Goal: Information Seeking & Learning: Learn about a topic

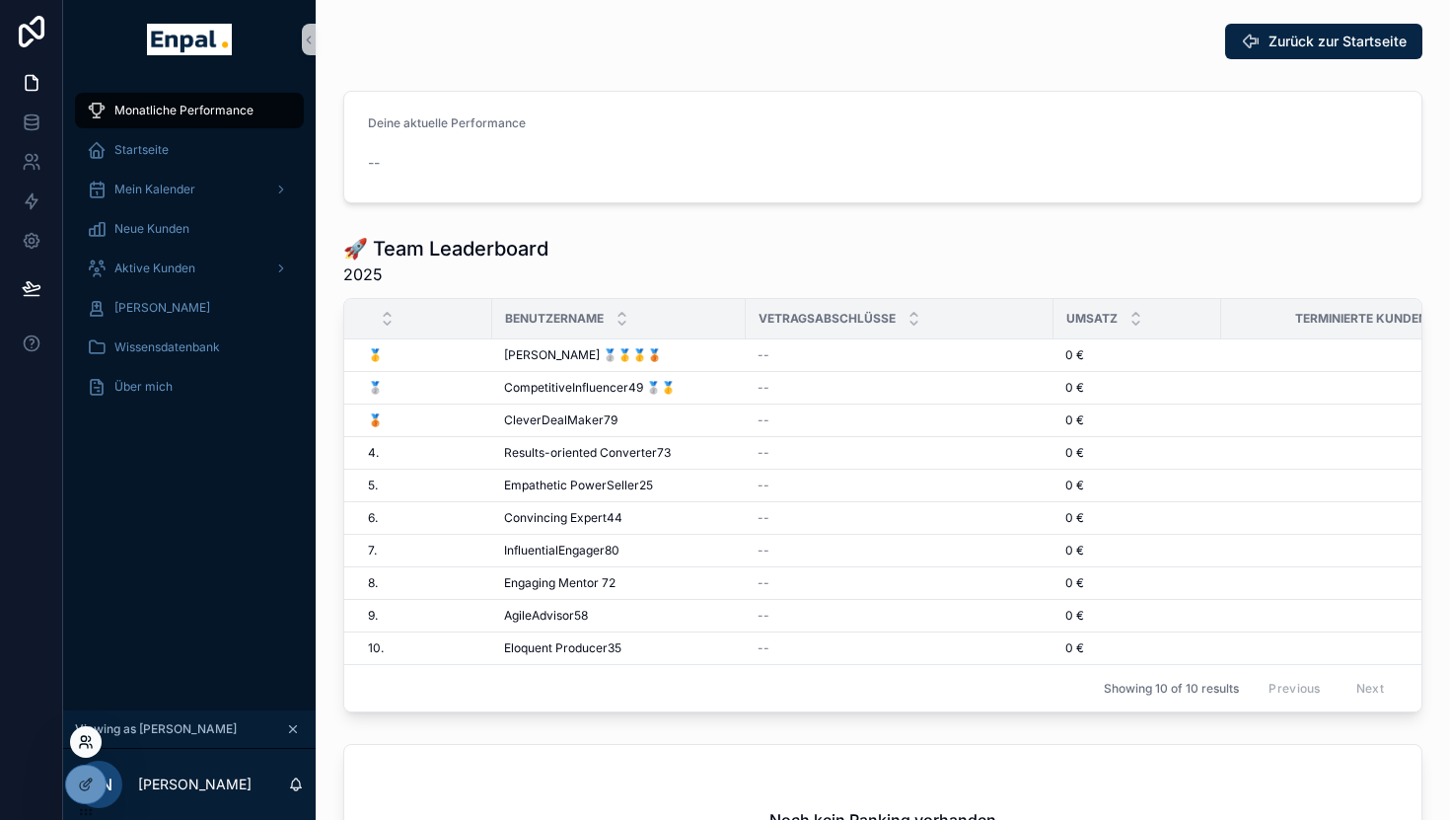
click at [88, 739] on icon at bounding box center [86, 742] width 16 height 16
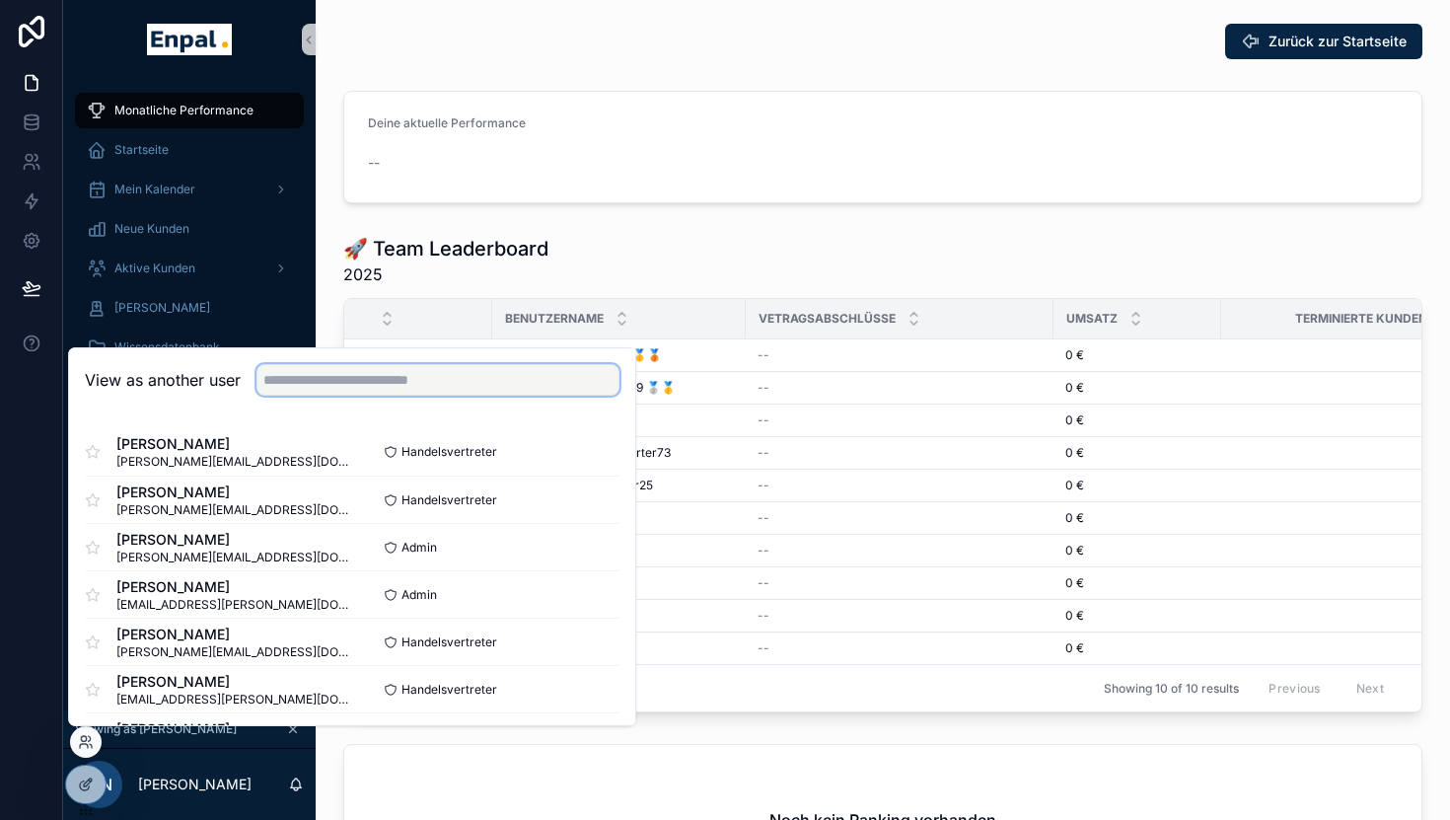
click at [312, 379] on input "text" at bounding box center [437, 380] width 363 height 32
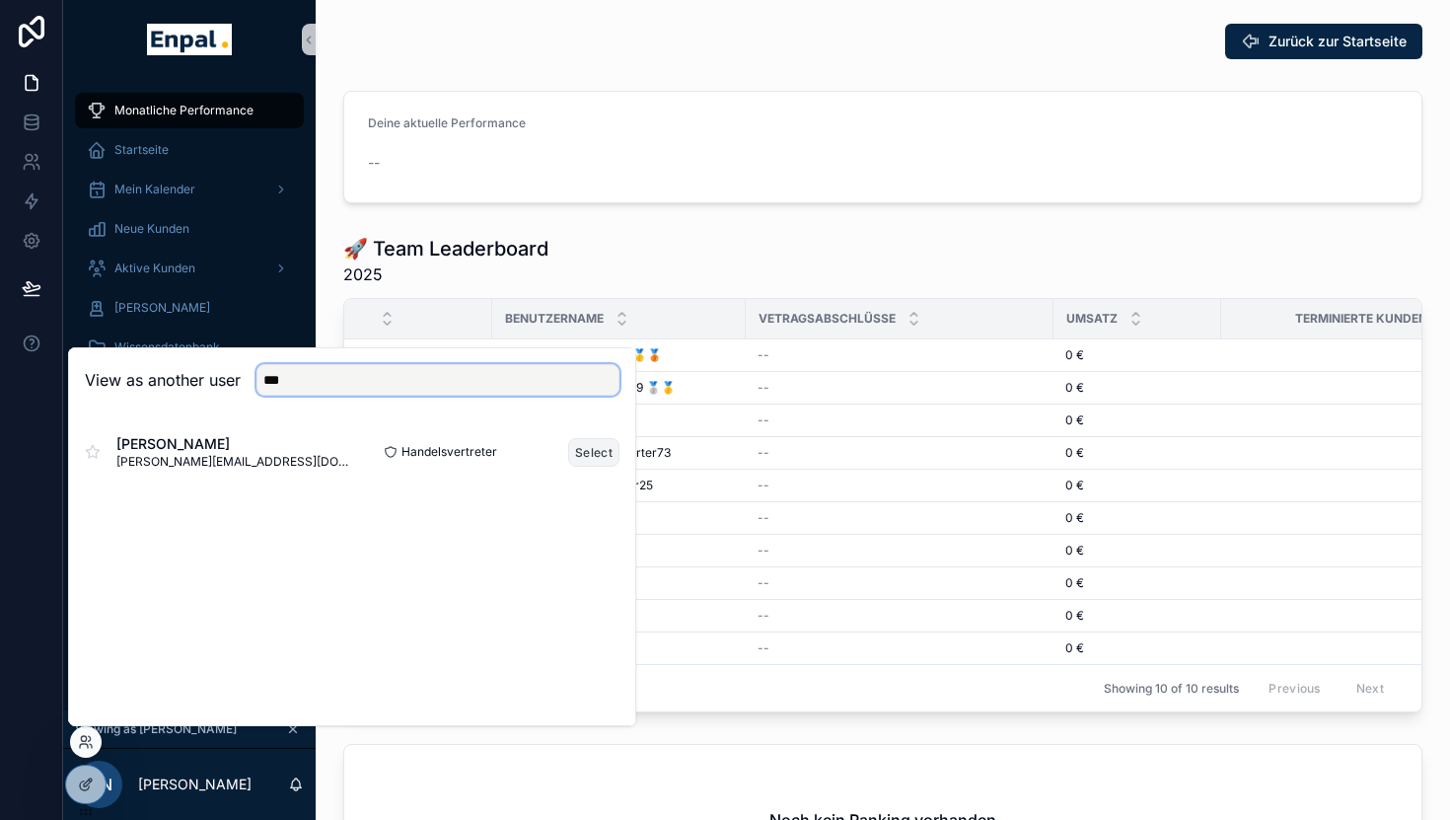
type input "***"
click at [600, 450] on button "Select" at bounding box center [593, 452] width 51 height 29
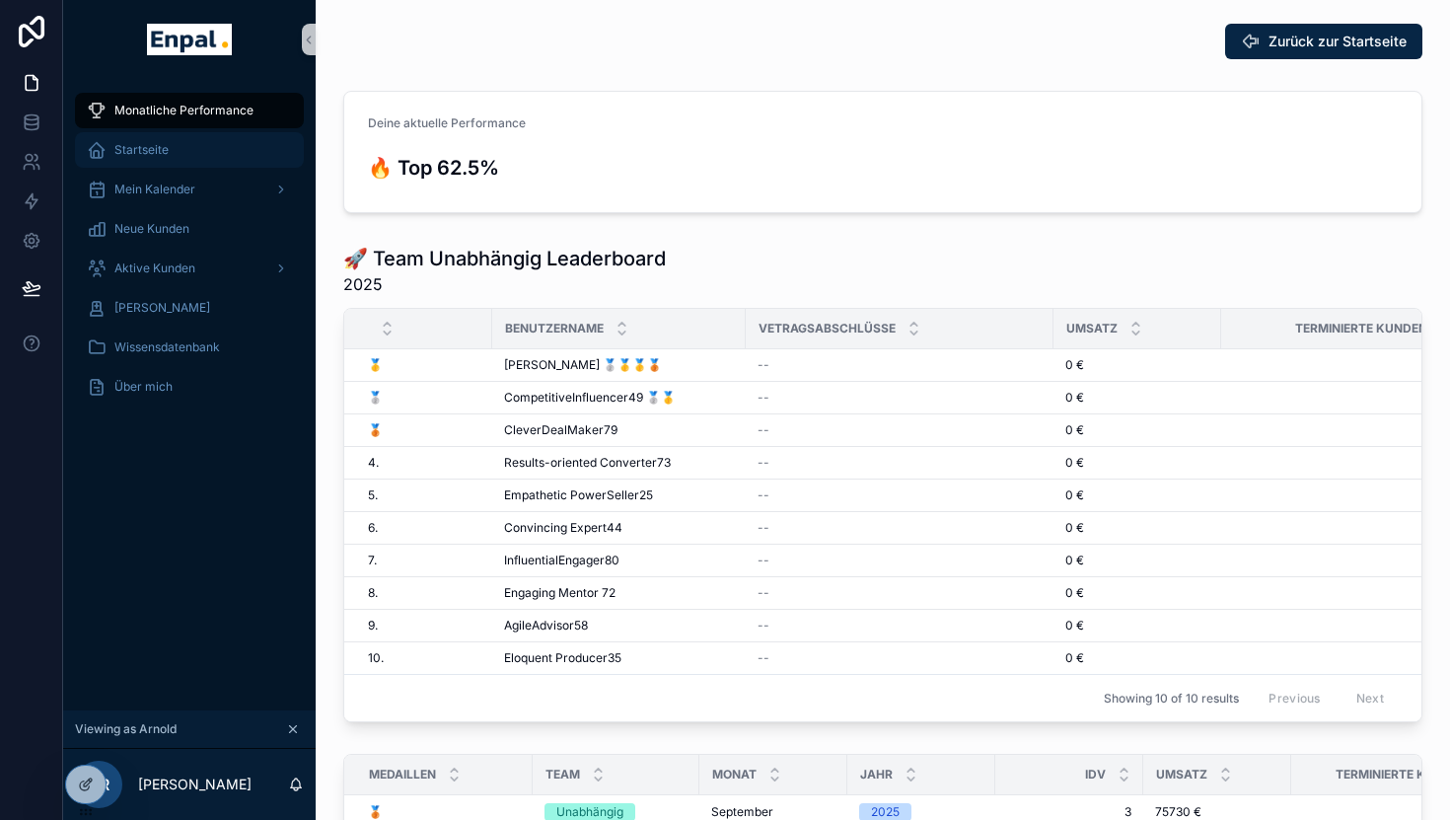
click at [211, 156] on div "Startseite" at bounding box center [189, 150] width 205 height 32
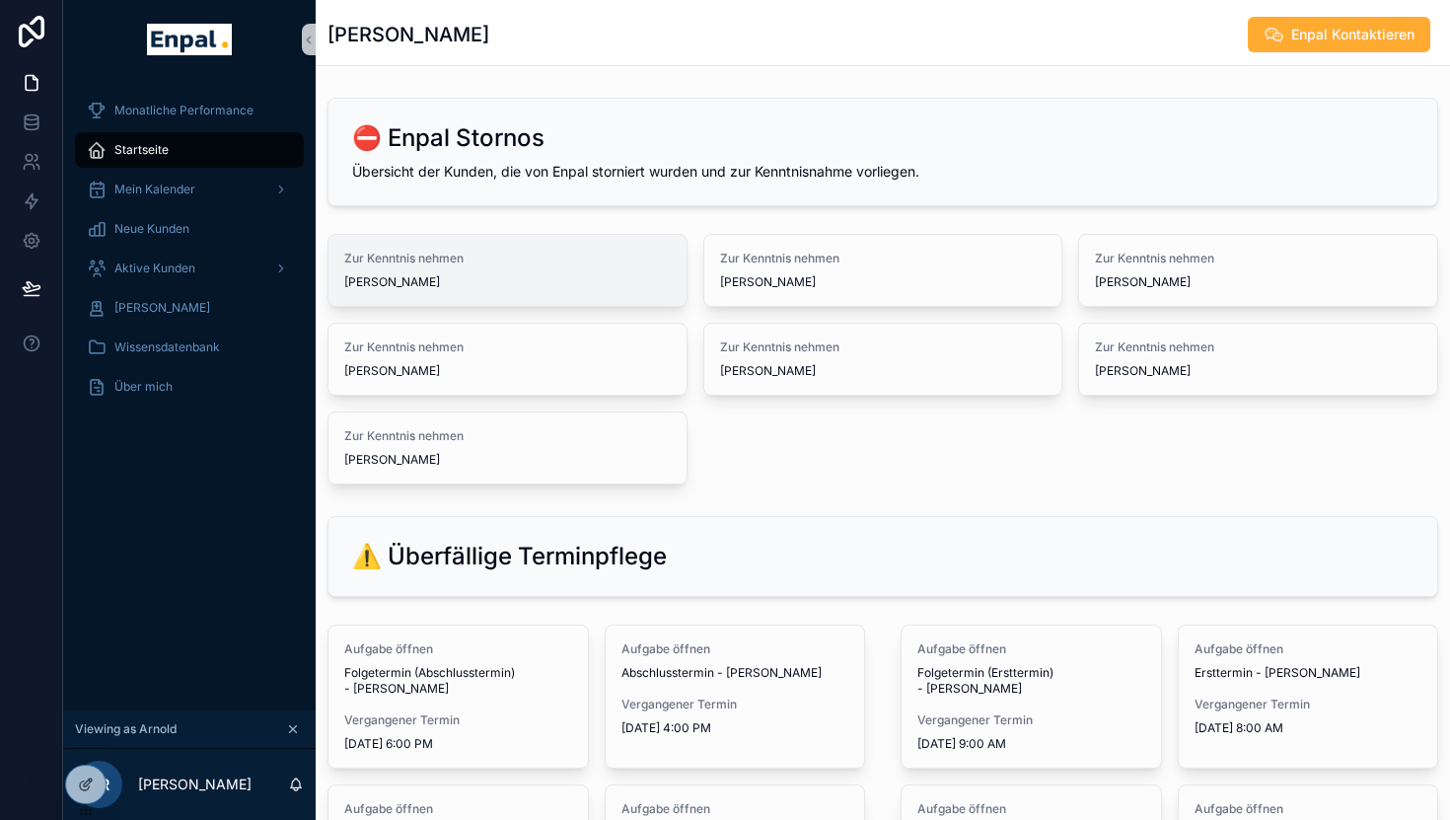
click at [520, 269] on div "Zur Kenntnis nehmen Charleen Brüggemann" at bounding box center [507, 270] width 326 height 39
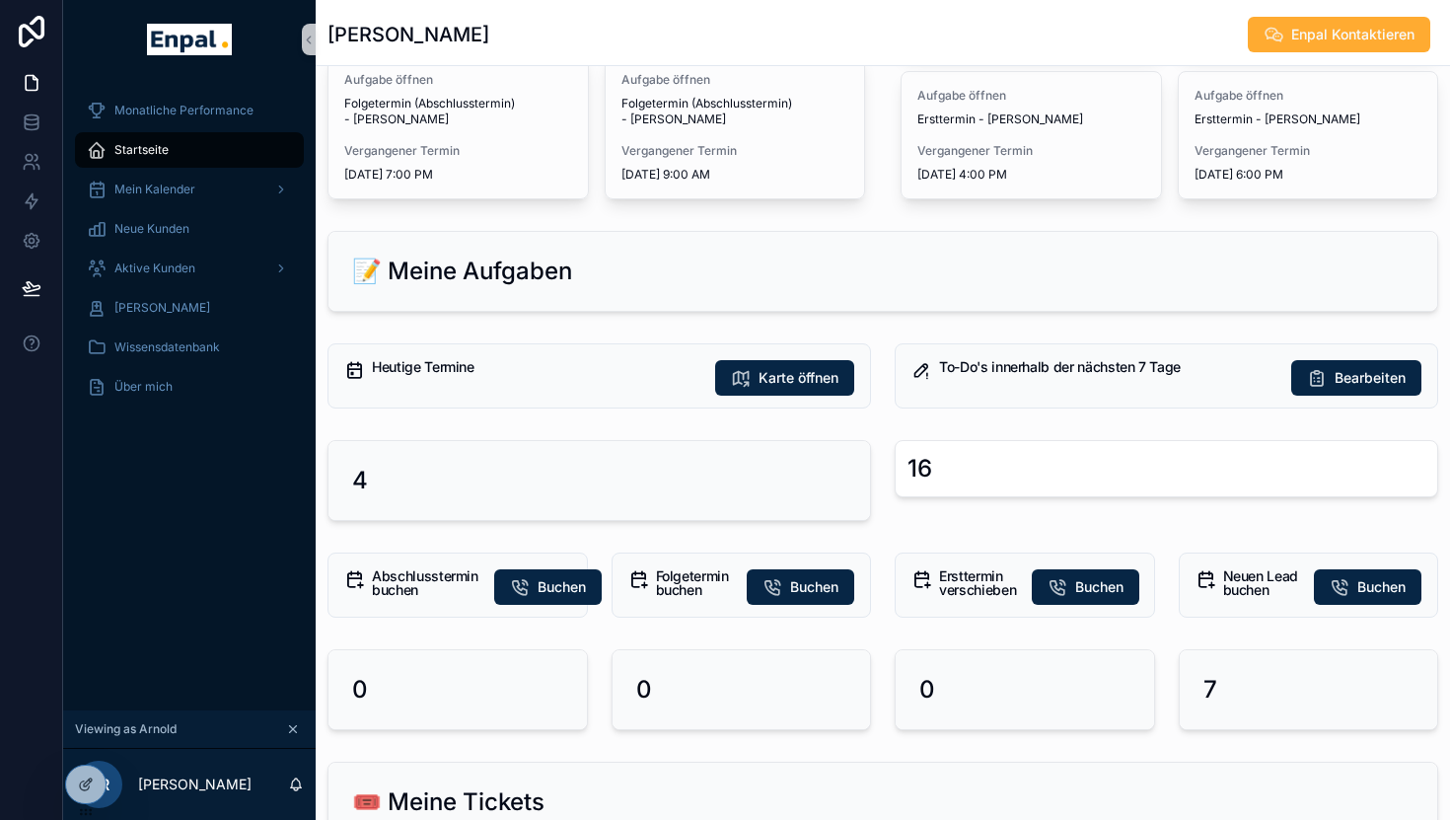
scroll to position [1022, 0]
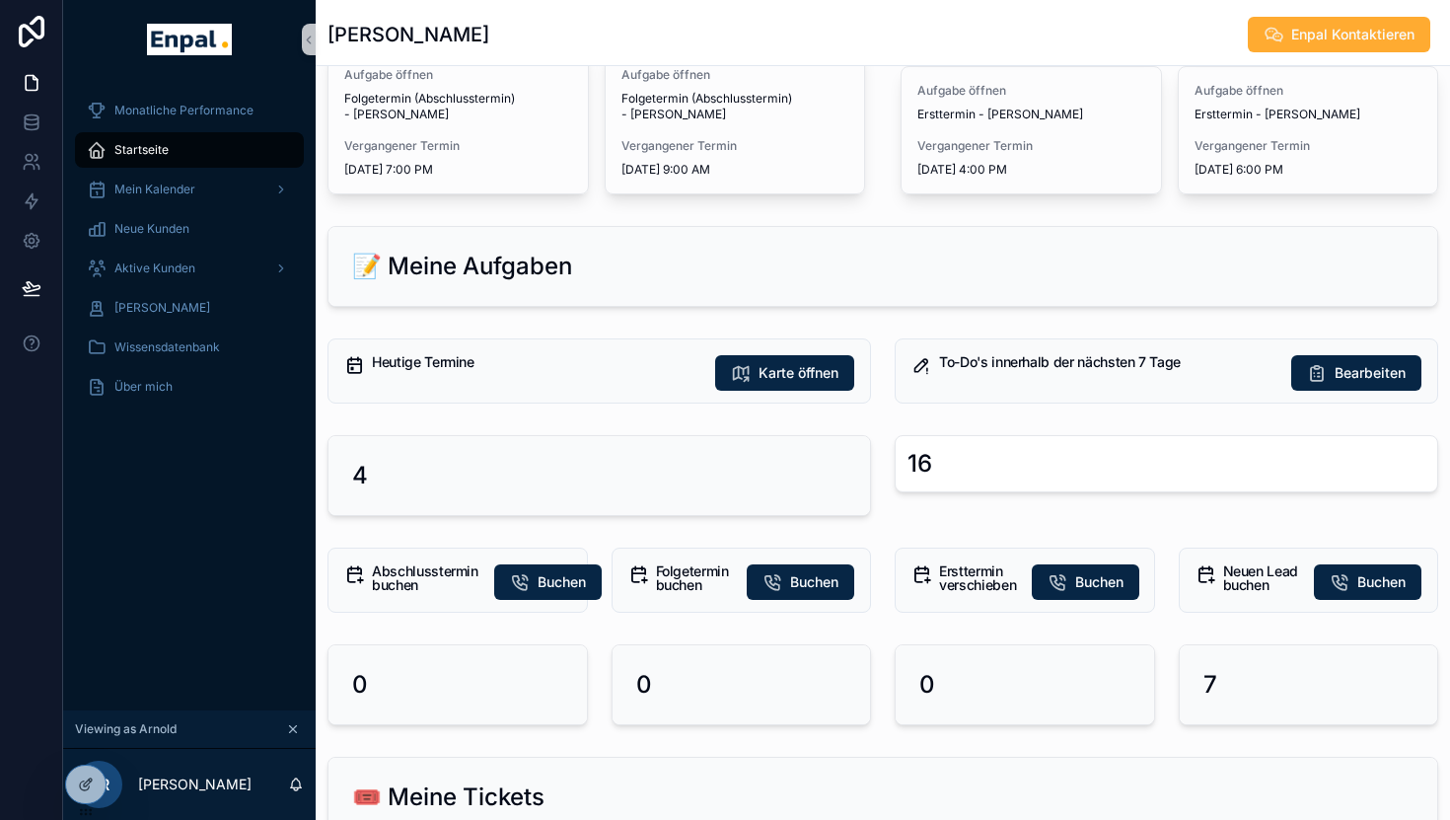
click at [452, 458] on div "4" at bounding box center [598, 475] width 541 height 79
click at [825, 361] on button "Karte öffnen" at bounding box center [784, 373] width 139 height 36
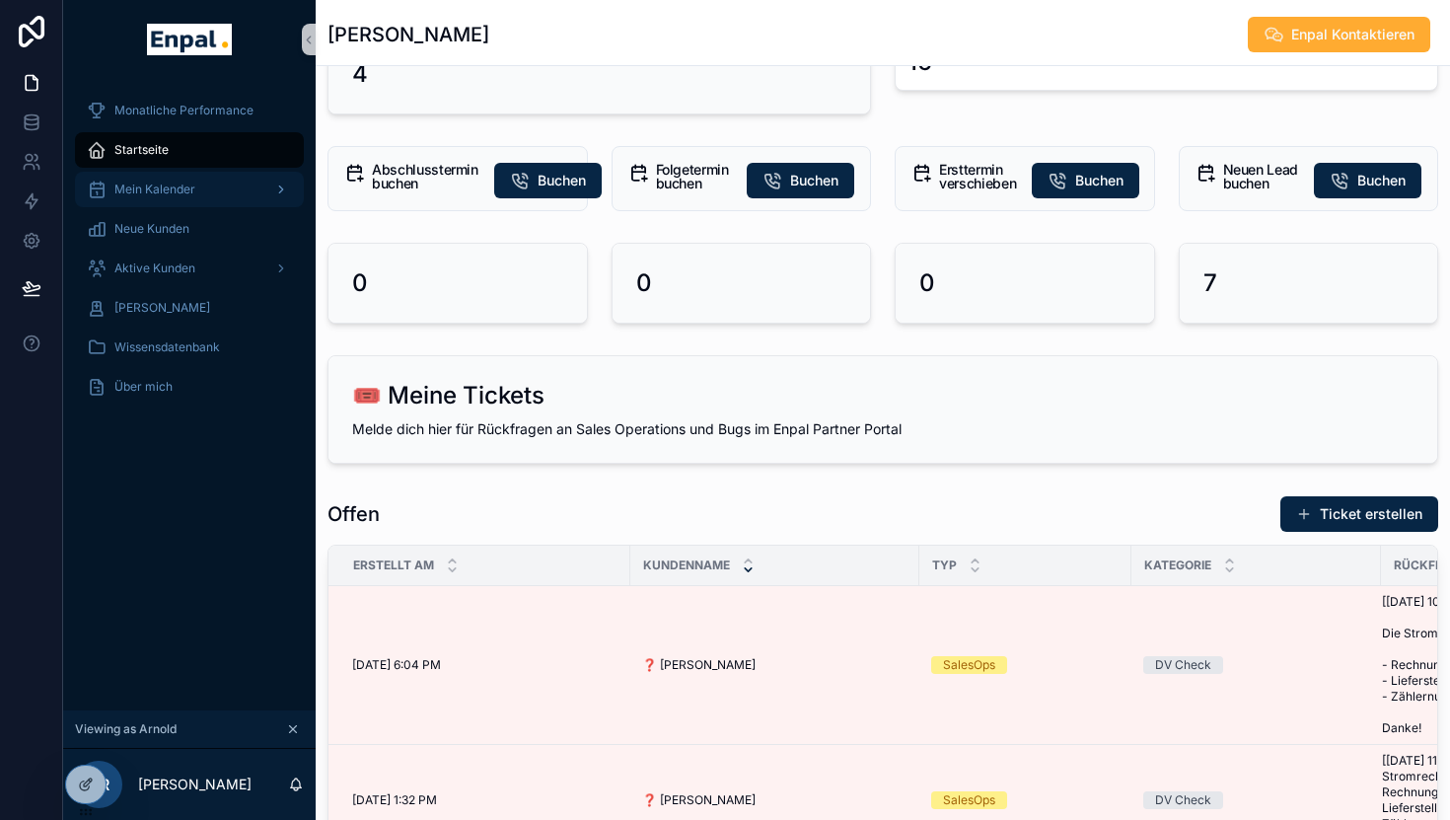
click at [241, 191] on div "Mein Kalender" at bounding box center [189, 190] width 205 height 32
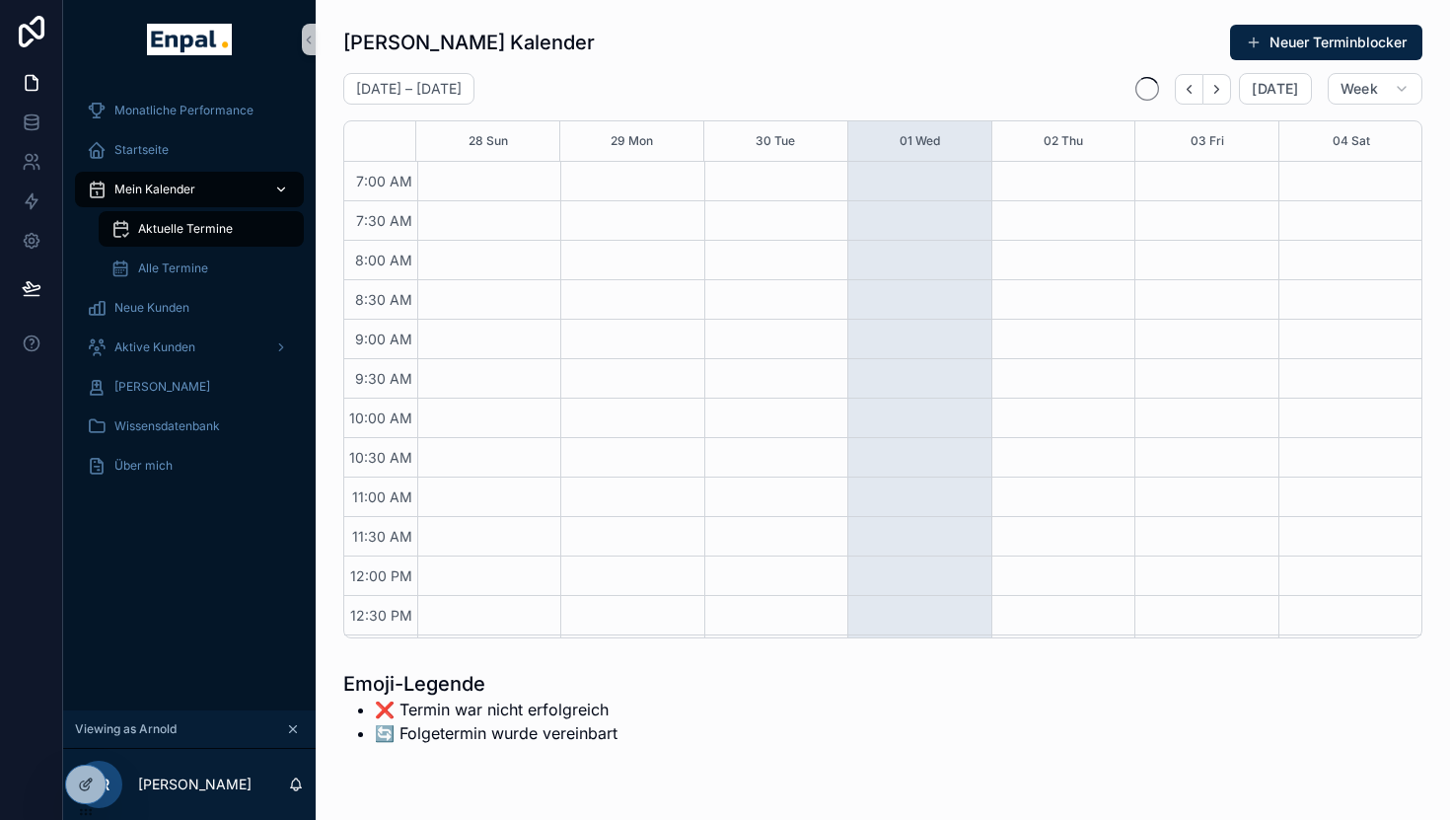
scroll to position [552, 0]
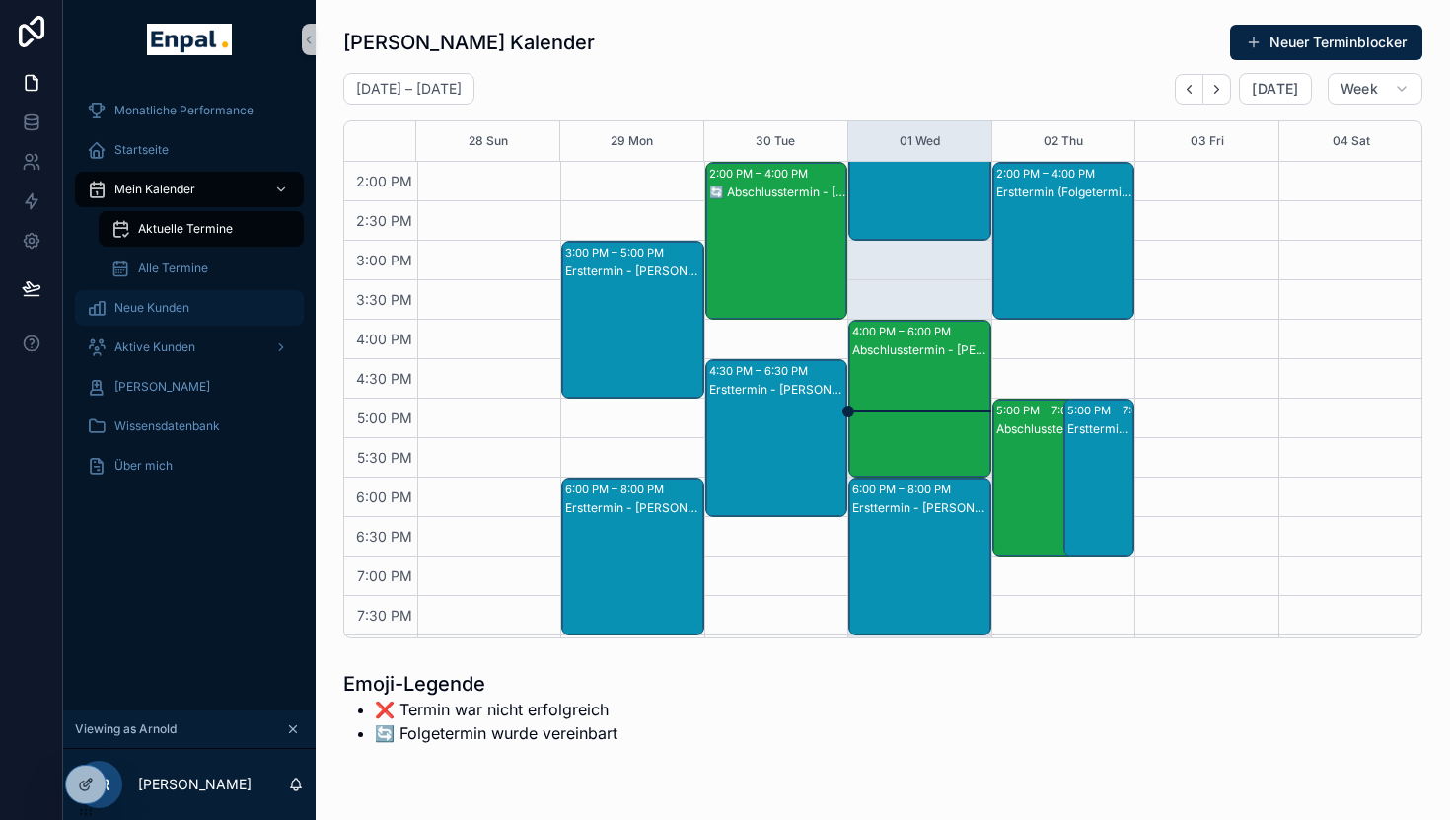
click at [219, 315] on div "Neue Kunden" at bounding box center [189, 308] width 205 height 32
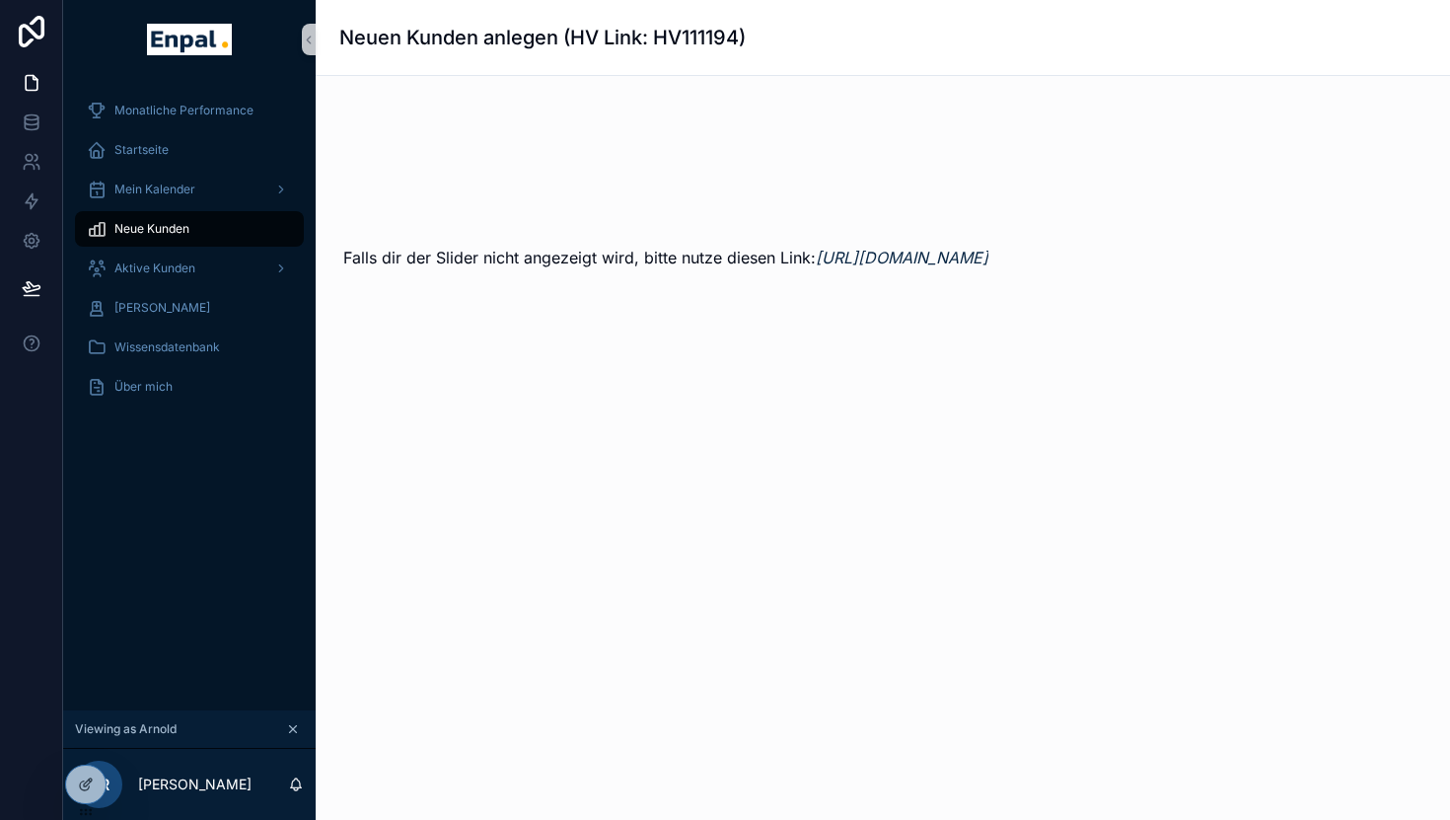
click at [702, 31] on h1 "Neuen Kunden anlegen (HV Link: HV111194)" at bounding box center [542, 38] width 406 height 28
copy h1 "HV111194"
click at [512, 317] on div "Falls dir der Slider nicht angezeigt wird, bitte nutze diesen Link: https://www…" at bounding box center [883, 196] width 1134 height 241
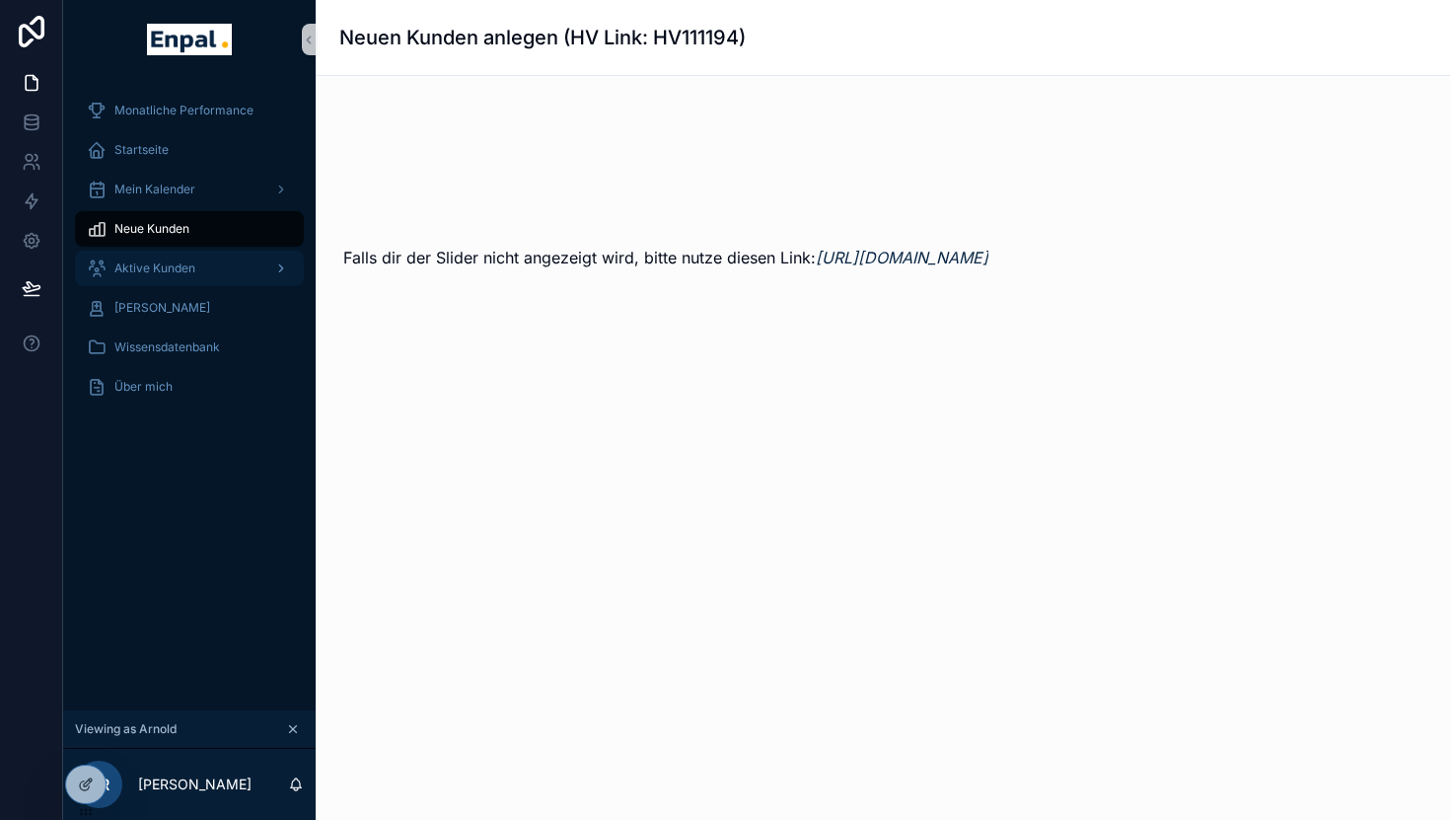
click at [218, 266] on div "Aktive Kunden" at bounding box center [189, 268] width 205 height 32
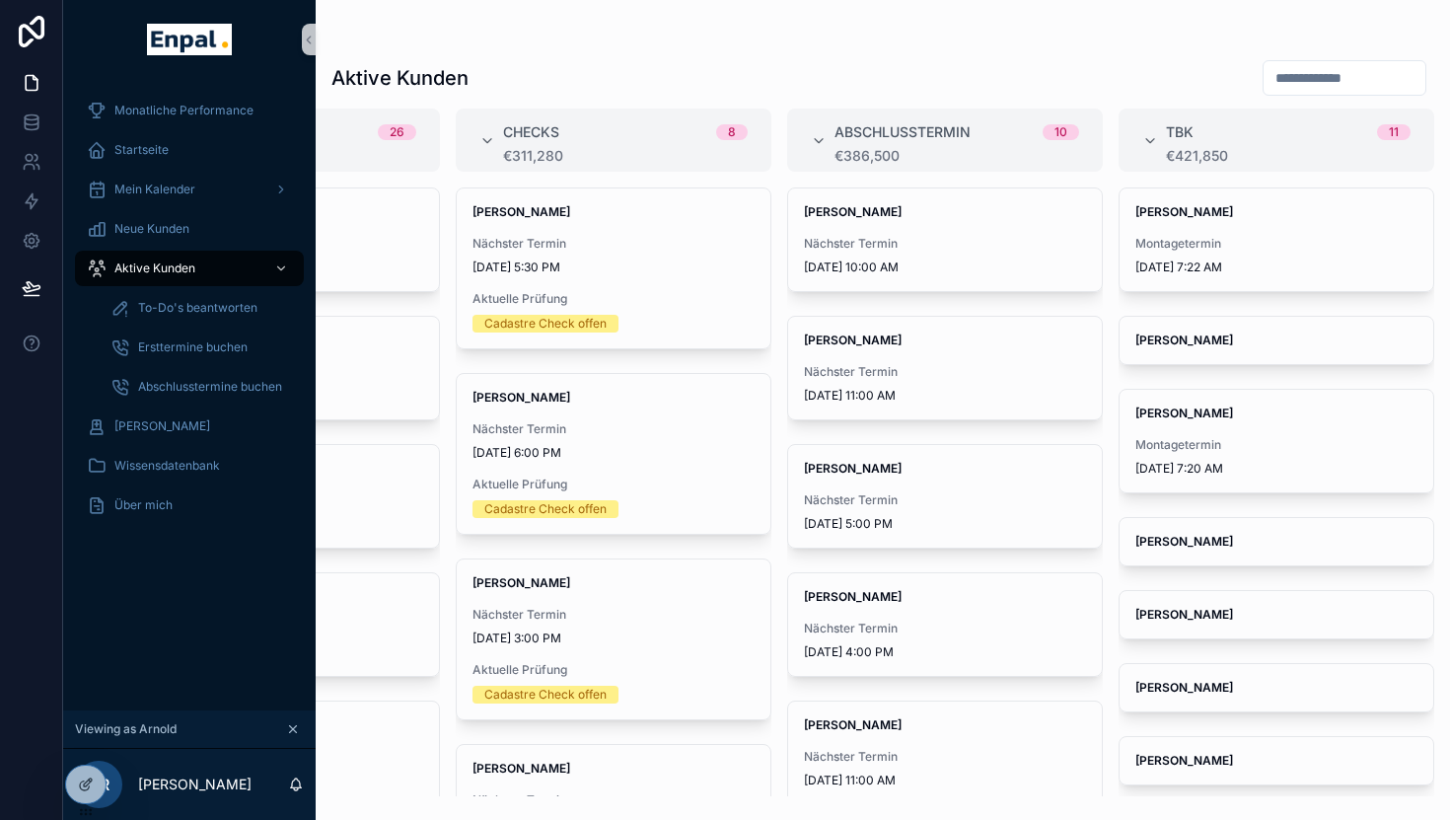
scroll to position [24, 0]
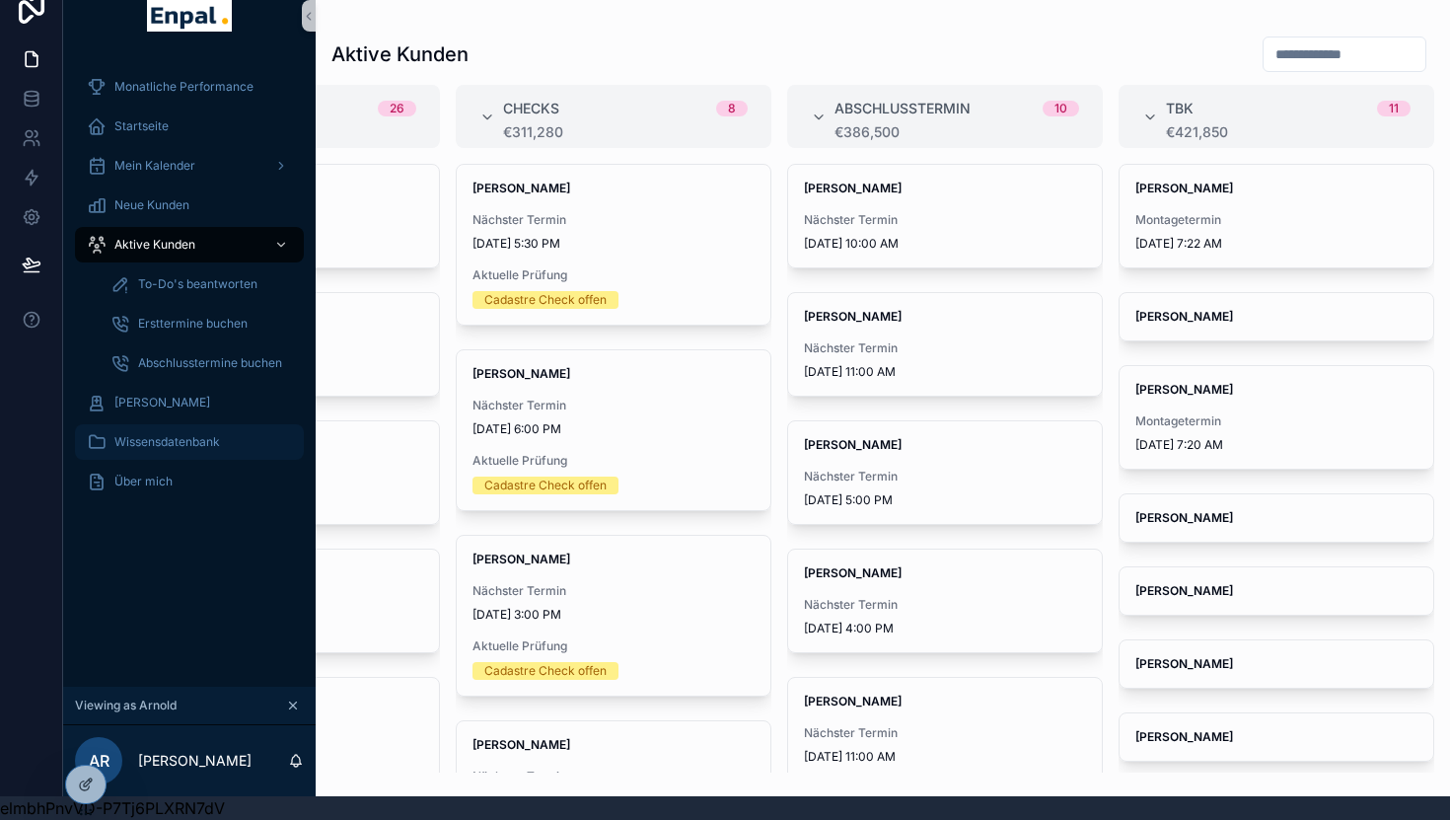
click at [145, 448] on span "Wissensdatenbank" at bounding box center [167, 442] width 106 height 16
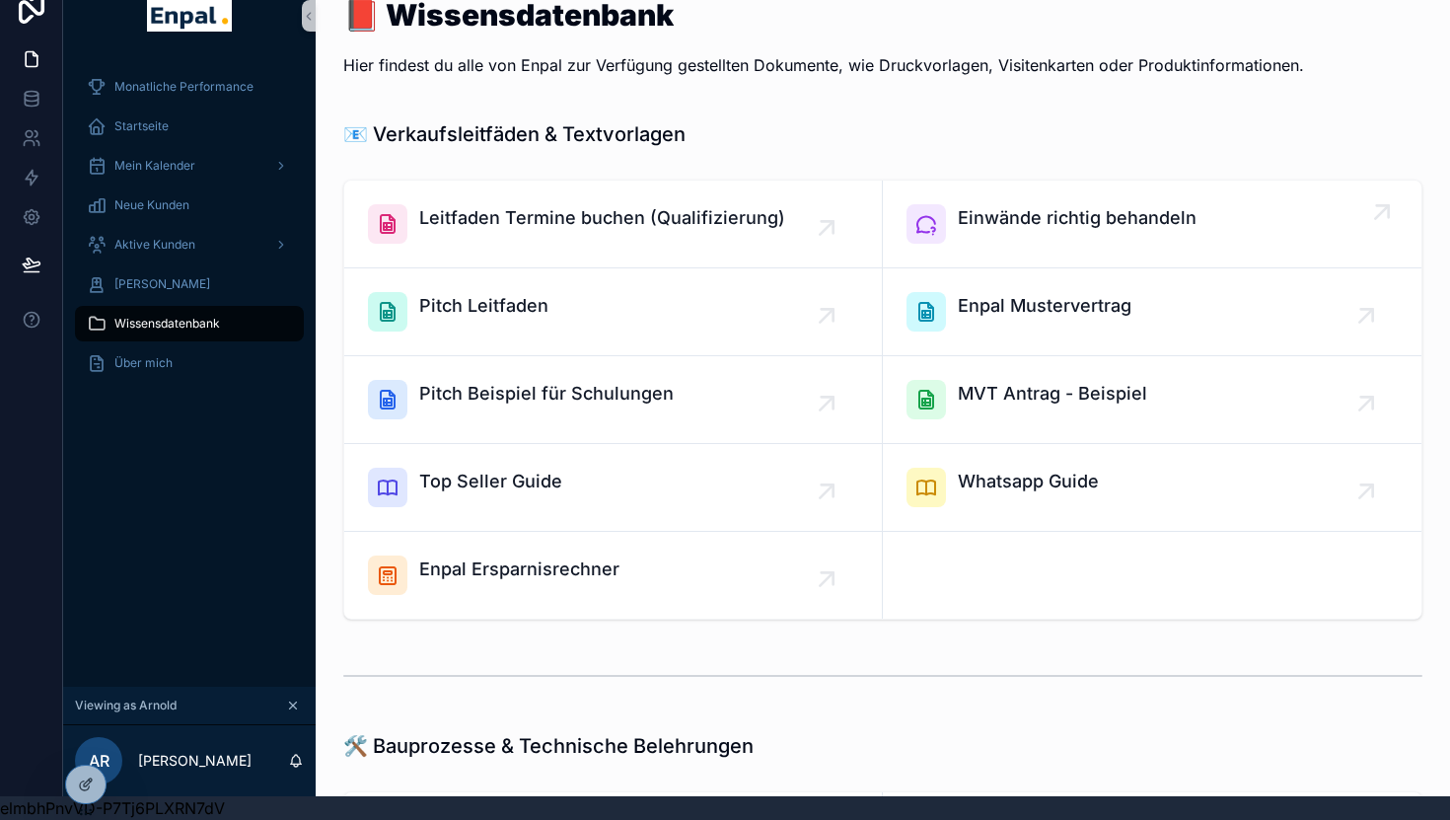
click at [1033, 231] on span "Einwände richtig behandeln" at bounding box center [1077, 218] width 239 height 28
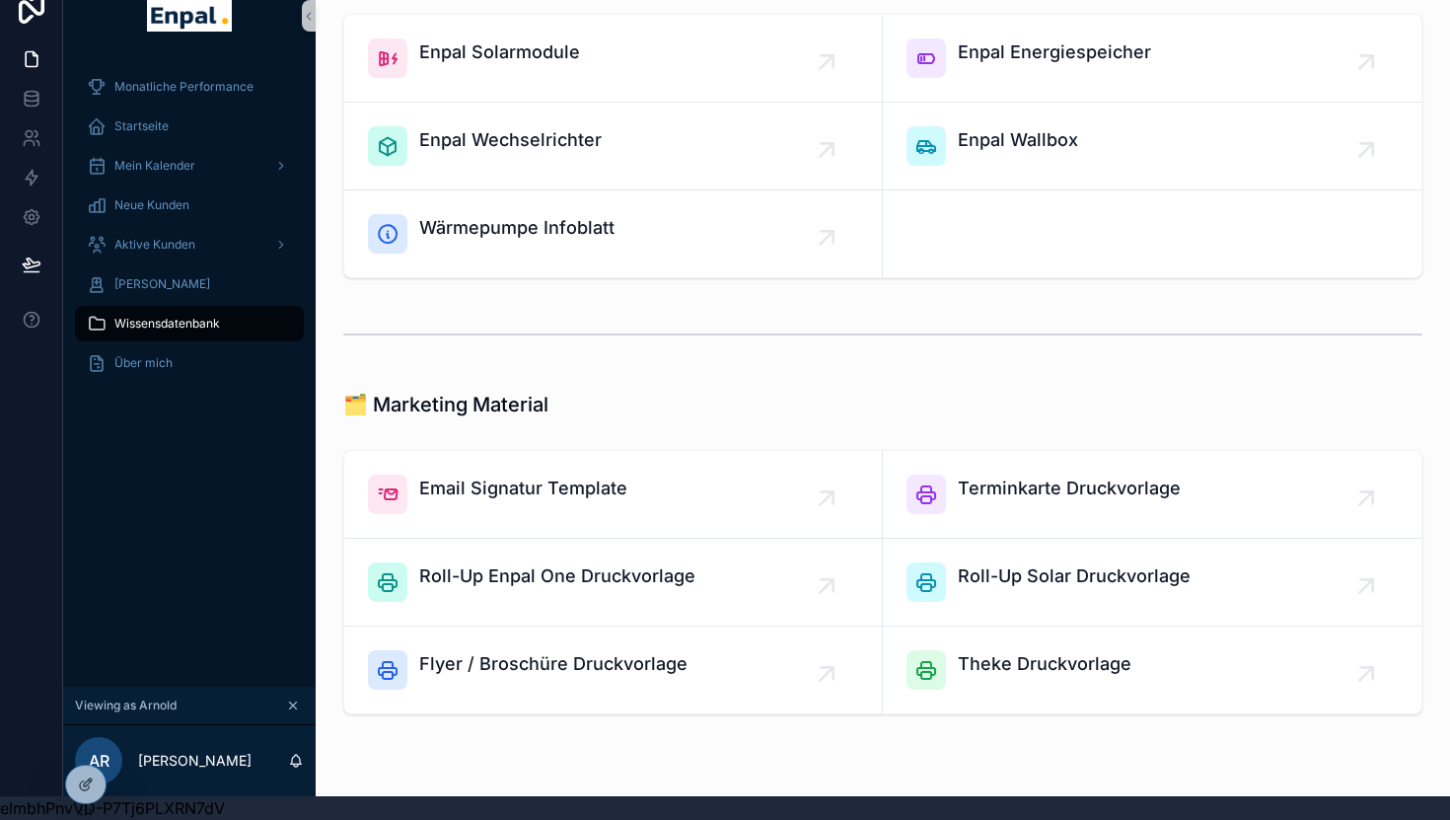
scroll to position [1661, 0]
